Goal: Task Accomplishment & Management: Complete application form

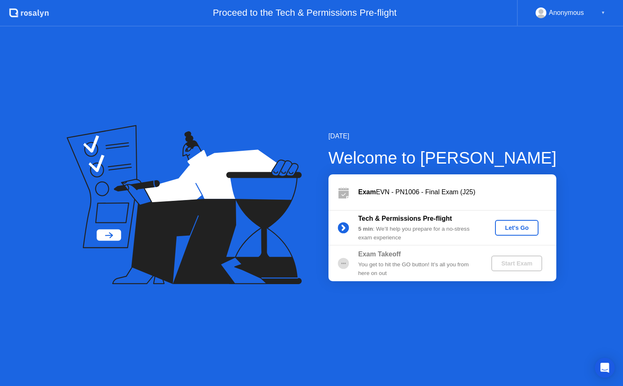
click at [510, 227] on div "Let's Go" at bounding box center [516, 227] width 37 height 7
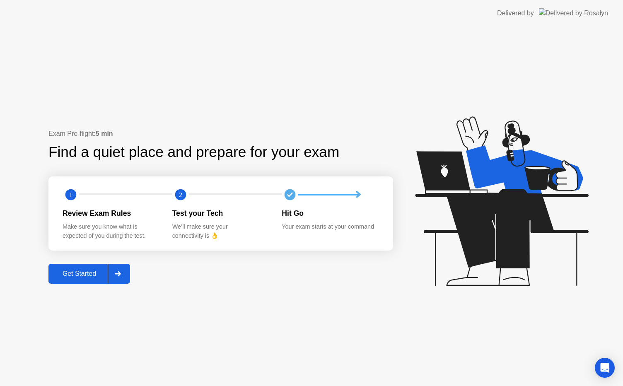
click at [72, 272] on div "Get Started" at bounding box center [79, 273] width 57 height 7
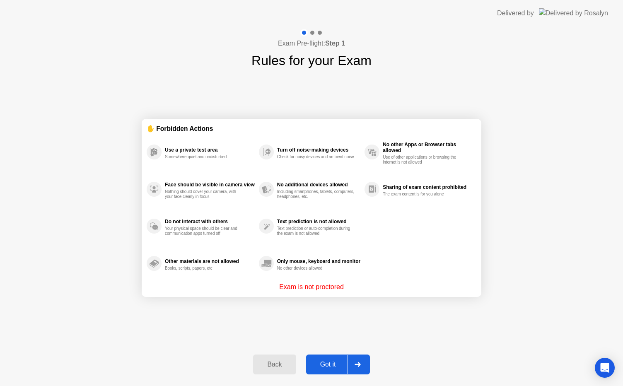
click at [333, 359] on button "Got it" at bounding box center [338, 365] width 64 height 20
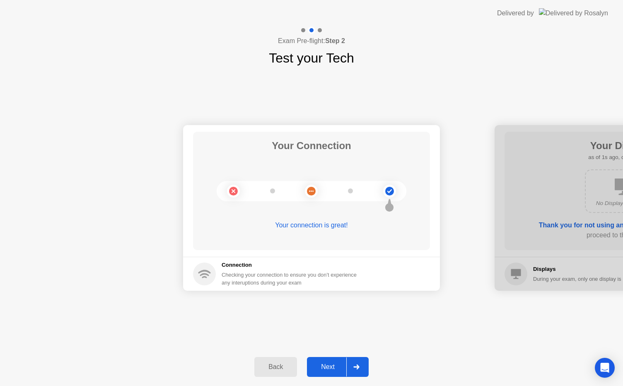
click at [336, 374] on button "Next" at bounding box center [338, 367] width 62 height 20
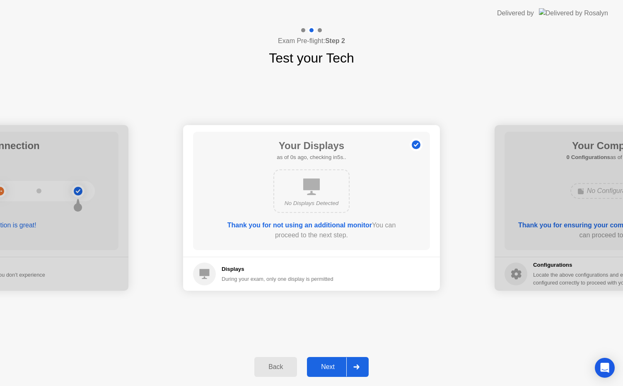
click at [336, 374] on button "Next" at bounding box center [338, 367] width 62 height 20
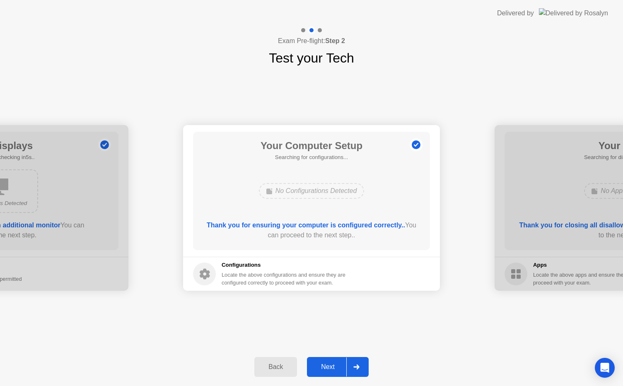
click at [336, 374] on button "Next" at bounding box center [338, 367] width 62 height 20
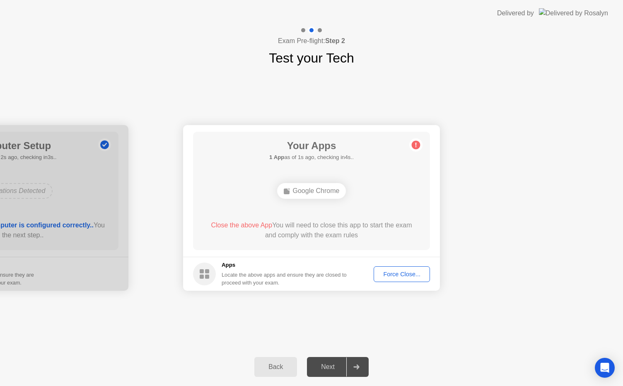
click at [389, 271] on div "Force Close..." at bounding box center [401, 274] width 51 height 7
click at [414, 274] on div "Force Close..." at bounding box center [401, 274] width 51 height 7
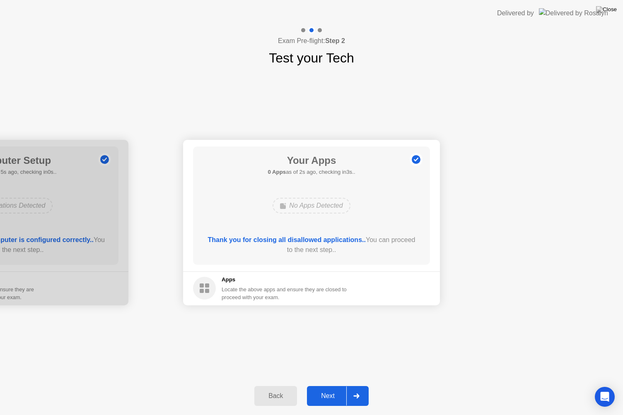
click at [326, 386] on div "Next" at bounding box center [327, 396] width 37 height 7
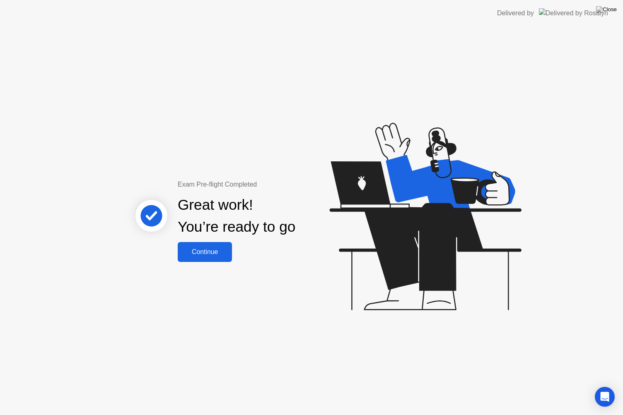
click at [181, 258] on button "Continue" at bounding box center [205, 252] width 54 height 20
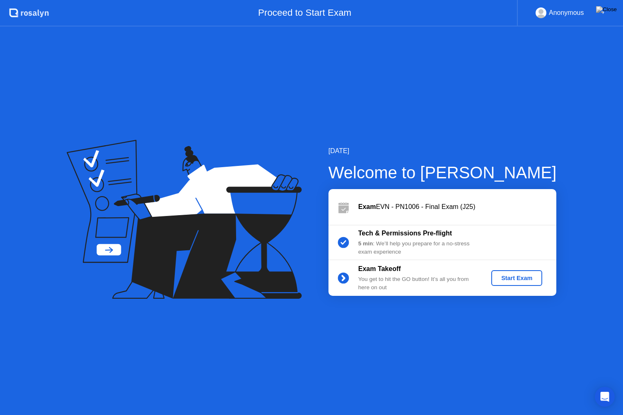
click at [510, 273] on button "Start Exam" at bounding box center [516, 278] width 51 height 16
